Goal: Information Seeking & Learning: Learn about a topic

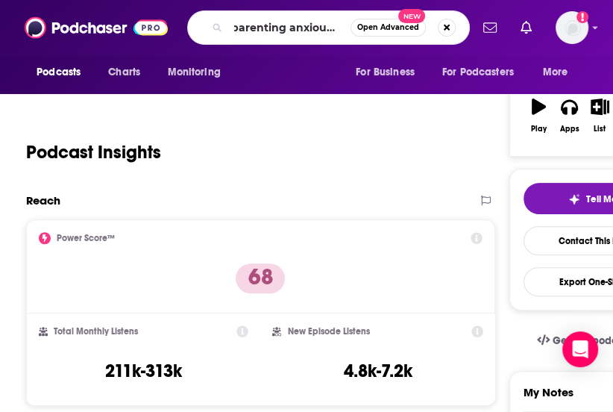
scroll to position [0, 16]
type input "parenting anxious teens"
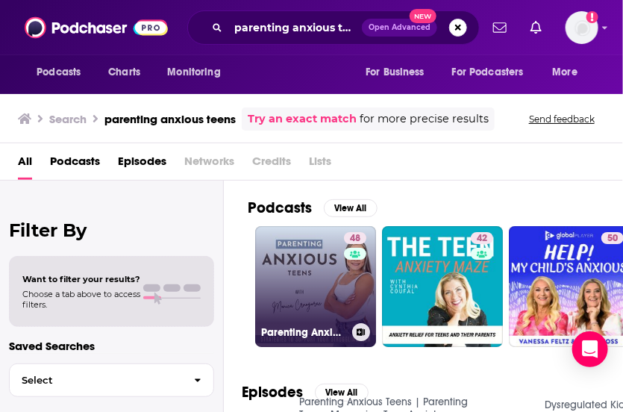
click at [283, 310] on link "48 Parenting Anxious Teens | Parenting Teens, Managing Teen Anxiety, Parenting …" at bounding box center [315, 286] width 121 height 121
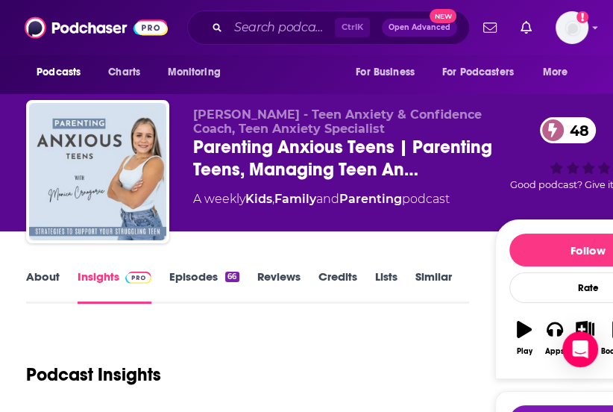
scroll to position [360, 0]
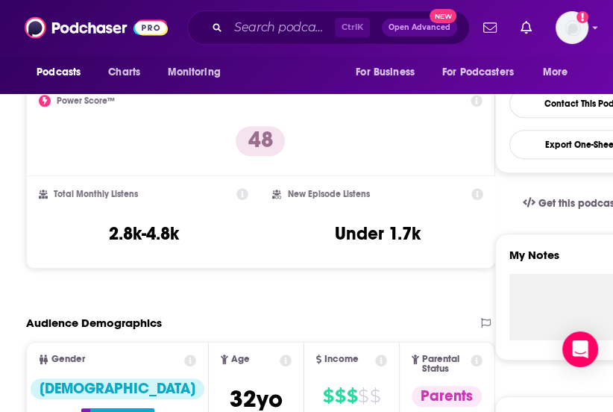
click at [159, 148] on div "Power Score™ 48" at bounding box center [261, 129] width 444 height 69
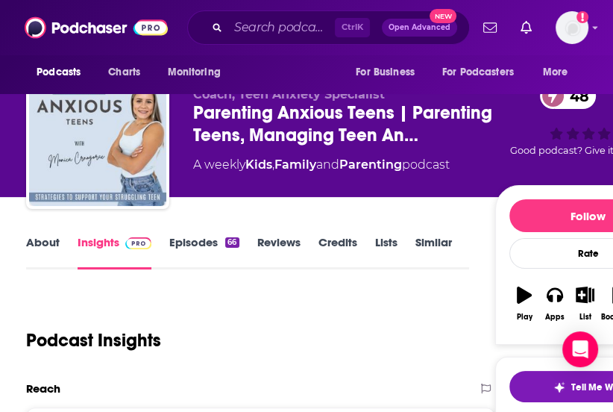
scroll to position [11, 0]
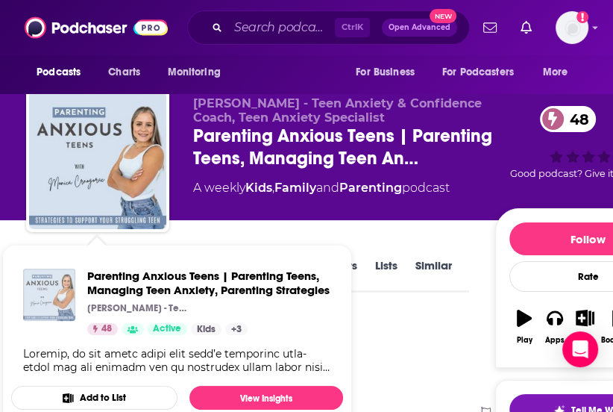
click at [51, 269] on img "Parenting Anxious Teens | Parenting Teens, Managing Teen Anxiety, Parenting Str…" at bounding box center [49, 295] width 52 height 52
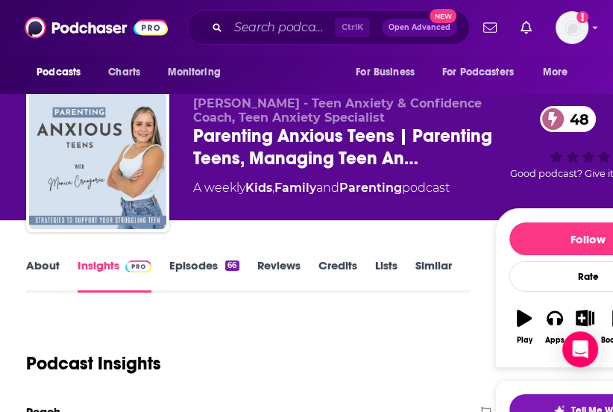
click at [42, 267] on link "About" at bounding box center [43, 275] width 34 height 34
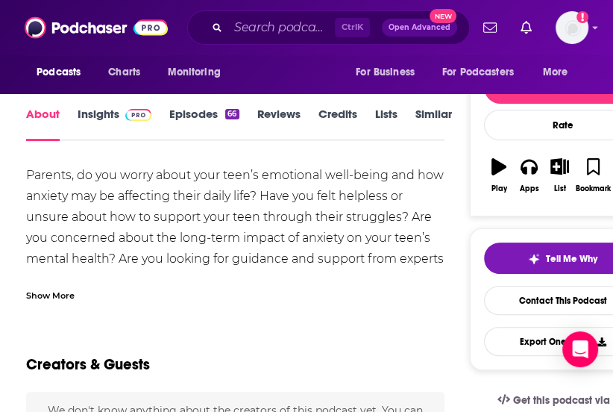
scroll to position [175, 0]
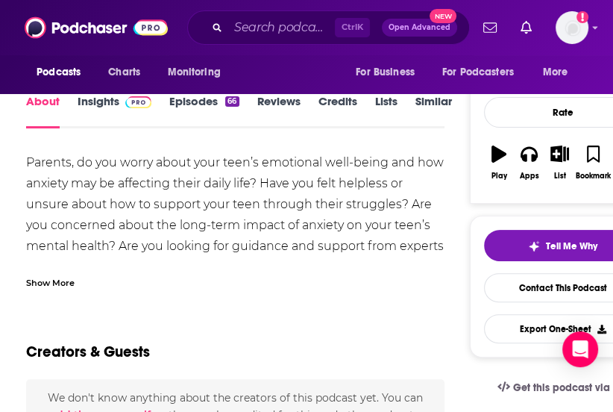
click at [51, 286] on div "Show More" at bounding box center [50, 282] width 48 height 14
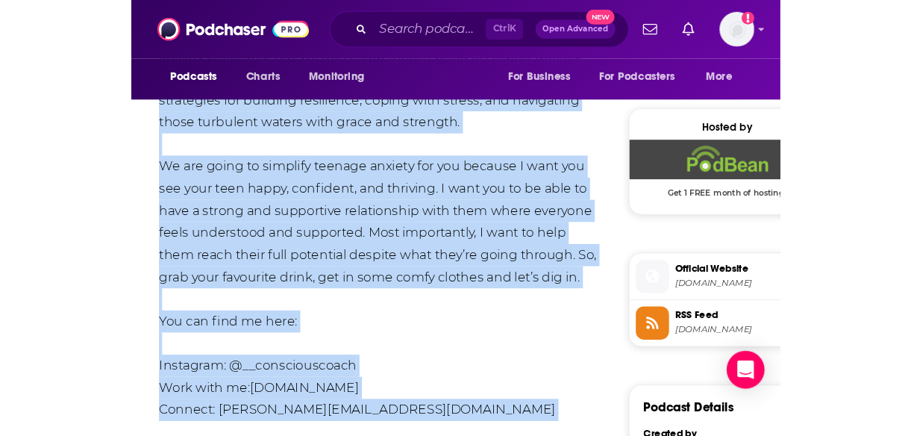
scroll to position [1051, 0]
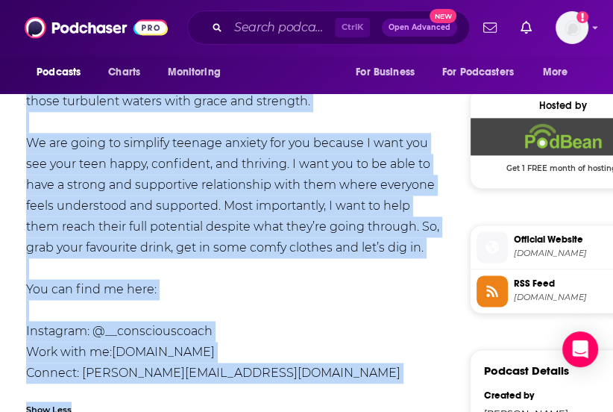
drag, startPoint x: 28, startPoint y: 157, endPoint x: 394, endPoint y: 249, distance: 376.9
copy div "Loremip, do sit ametc adipi elit sedd’e temporinc utla-etdol mag ali enimadm ve…"
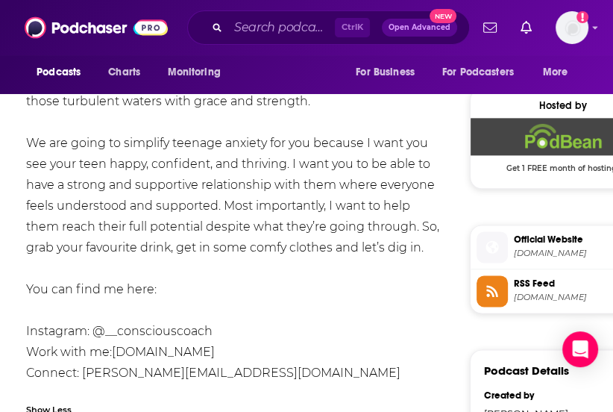
drag, startPoint x: 404, startPoint y: 255, endPoint x: 254, endPoint y: 284, distance: 151.9
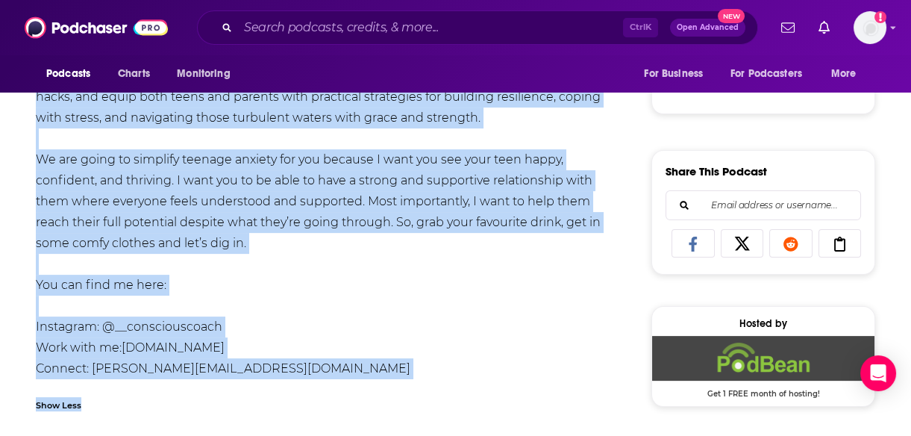
scroll to position [874, 0]
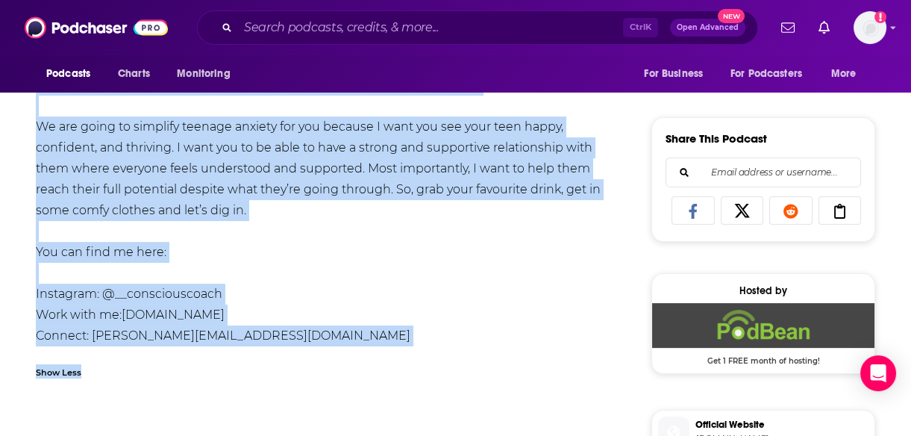
drag, startPoint x: 37, startPoint y: 223, endPoint x: 262, endPoint y: 214, distance: 225.5
copy div "Loremip, do sit ametc adipi elit sedd’e temporinc utla-etdol mag ali enimadm ve…"
